Goal: Check status: Check status

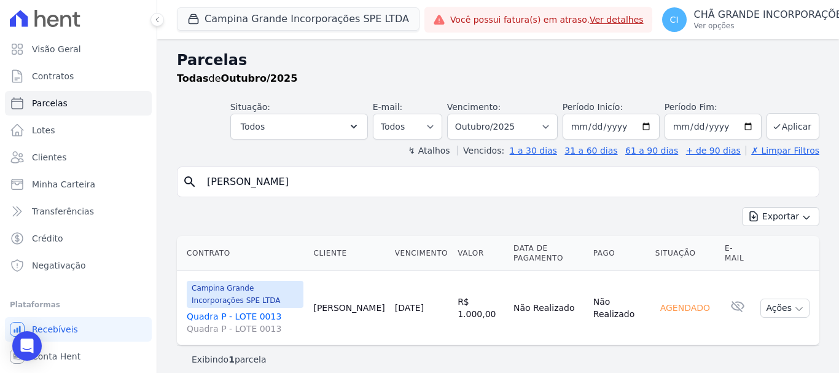
select select
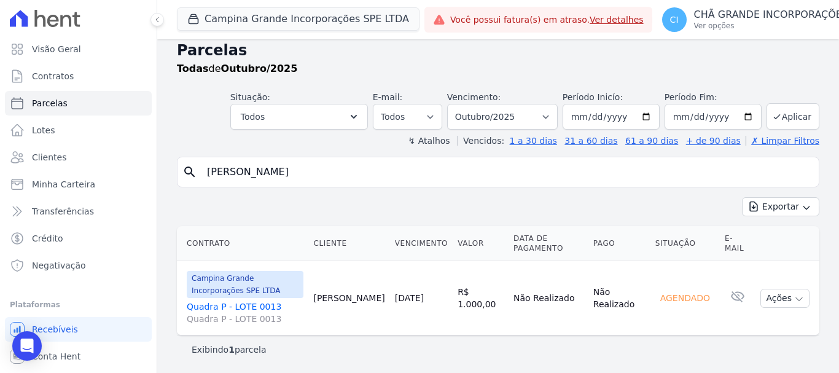
click at [340, 177] on input "[PERSON_NAME]" at bounding box center [507, 172] width 614 height 25
click at [318, 180] on input "search" at bounding box center [507, 172] width 614 height 25
paste input "[PERSON_NAME]"
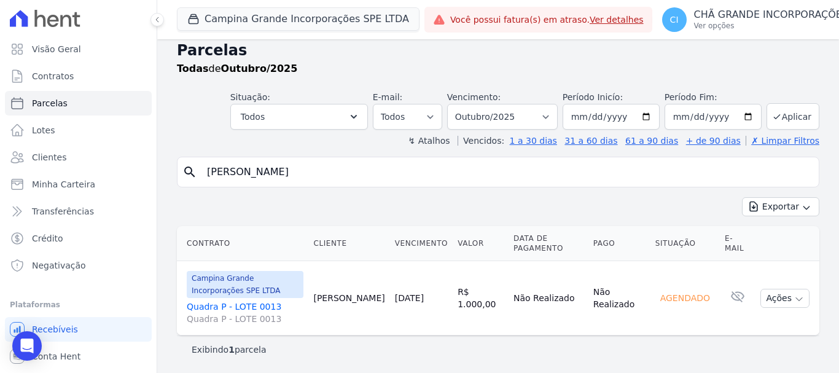
type input "[PERSON_NAME]"
select select
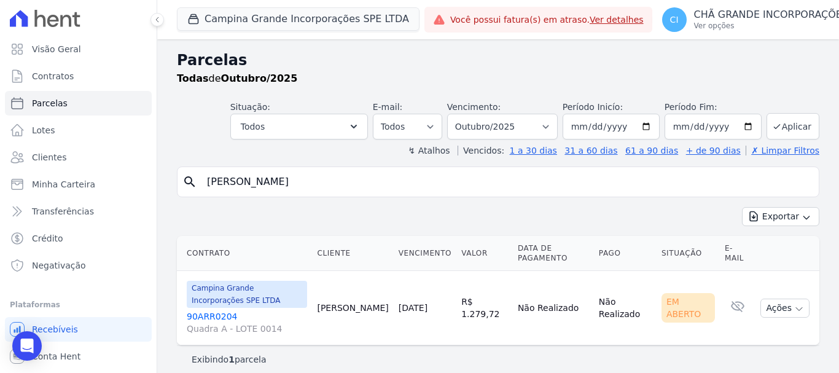
scroll to position [10, 0]
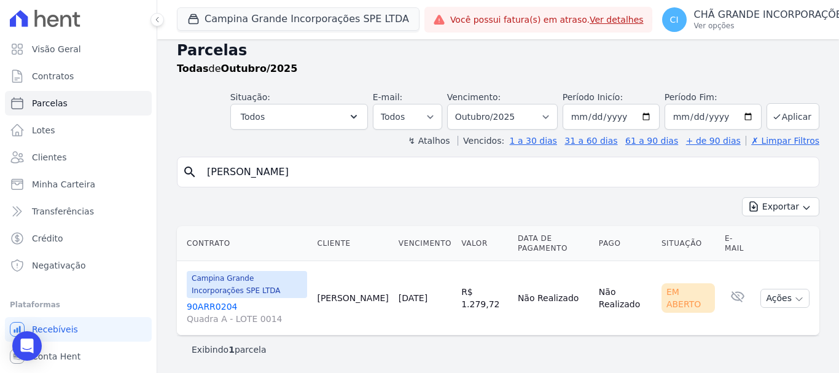
click at [217, 305] on link "90ARR0204 Quadra A - LOTE 0014" at bounding box center [247, 312] width 120 height 25
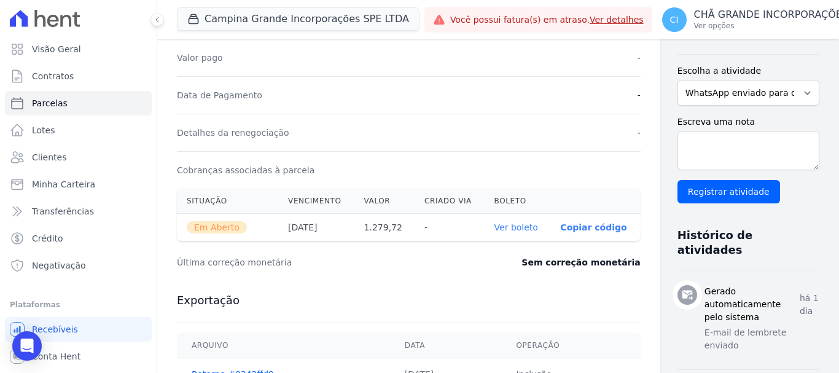
scroll to position [307, 0]
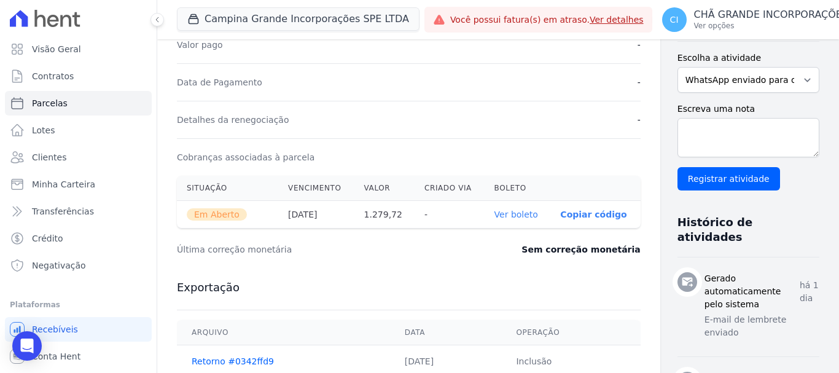
click at [495, 214] on link "Ver boleto" at bounding box center [517, 214] width 44 height 10
